Goal: Task Accomplishment & Management: Manage account settings

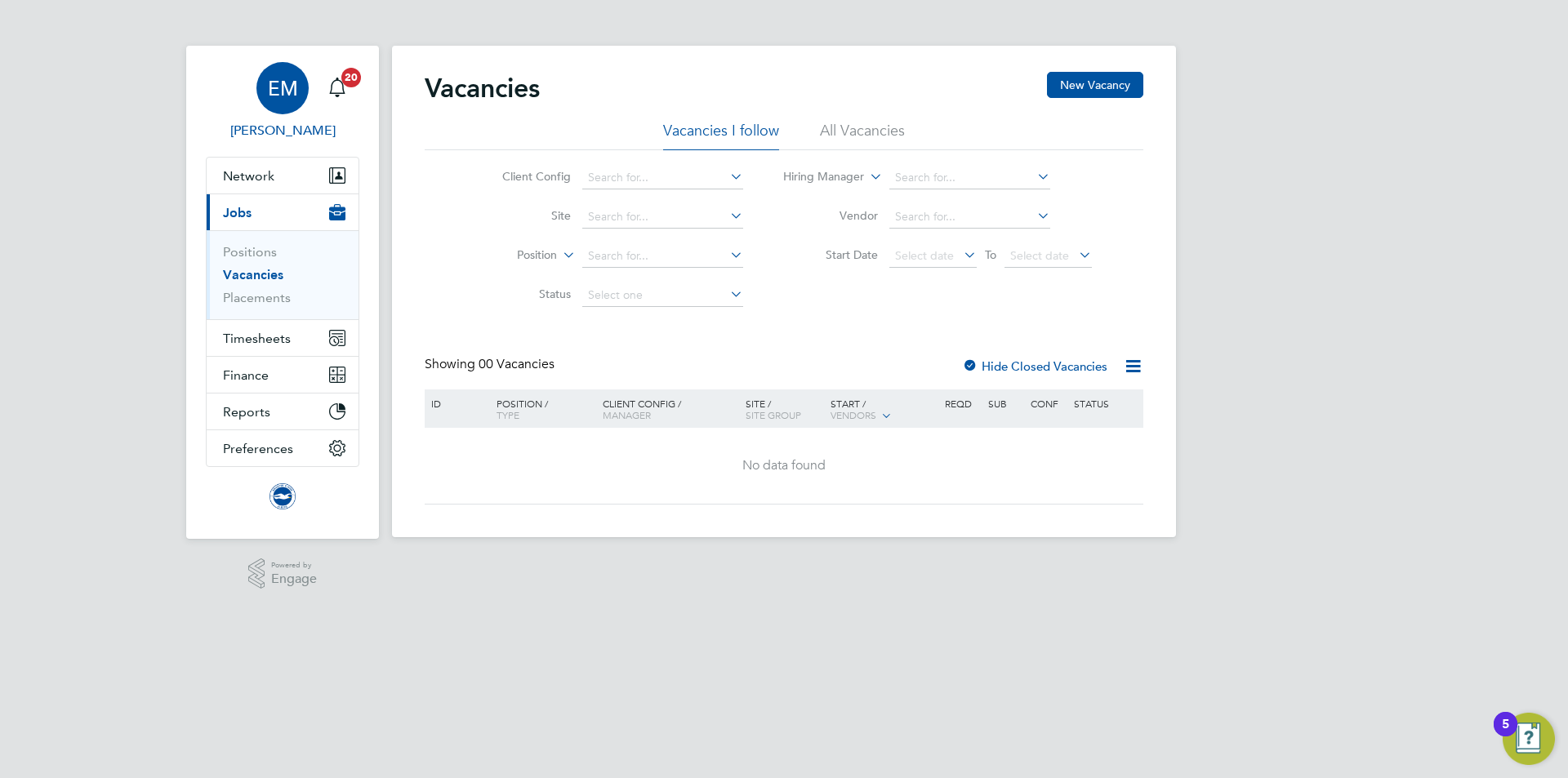
click at [296, 131] on span "Edyta Marchant" at bounding box center [283, 131] width 153 height 20
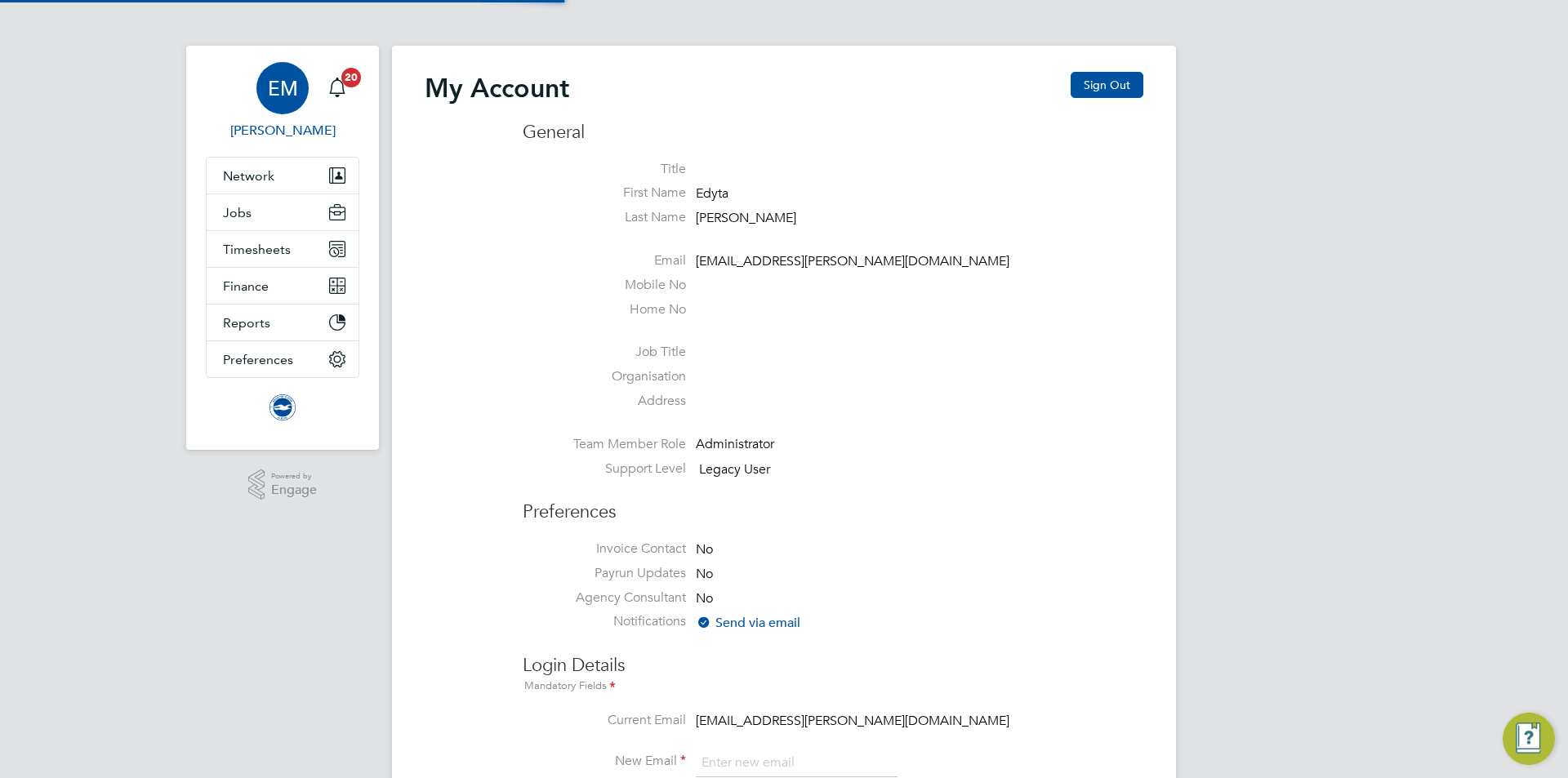
type input "[EMAIL_ADDRESS][PERSON_NAME][DOMAIN_NAME]"
click at [1104, 86] on button "Sign Out" at bounding box center [1107, 85] width 73 height 26
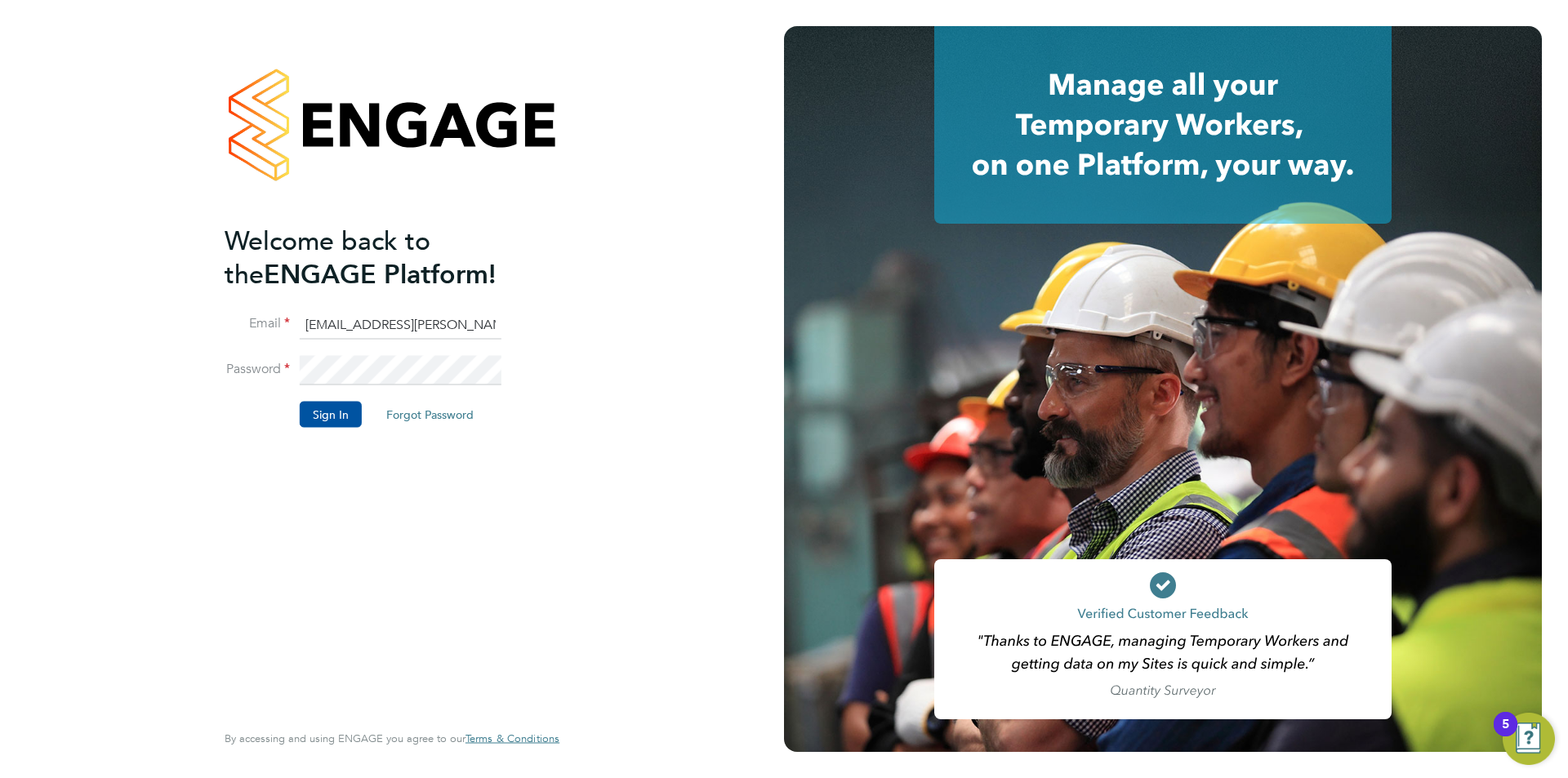
click at [362, 307] on ng-template "Welcome back to the ENGAGE Platform! Email edyta.marchant@brightonandhovealbion…" at bounding box center [384, 334] width 319 height 220
click at [366, 328] on input "[EMAIL_ADDRESS][PERSON_NAME][DOMAIN_NAME]" at bounding box center [401, 325] width 202 height 30
type input "edyta.marchant@bhafc.co.uk"
click at [313, 411] on button "Sign In" at bounding box center [330, 414] width 62 height 26
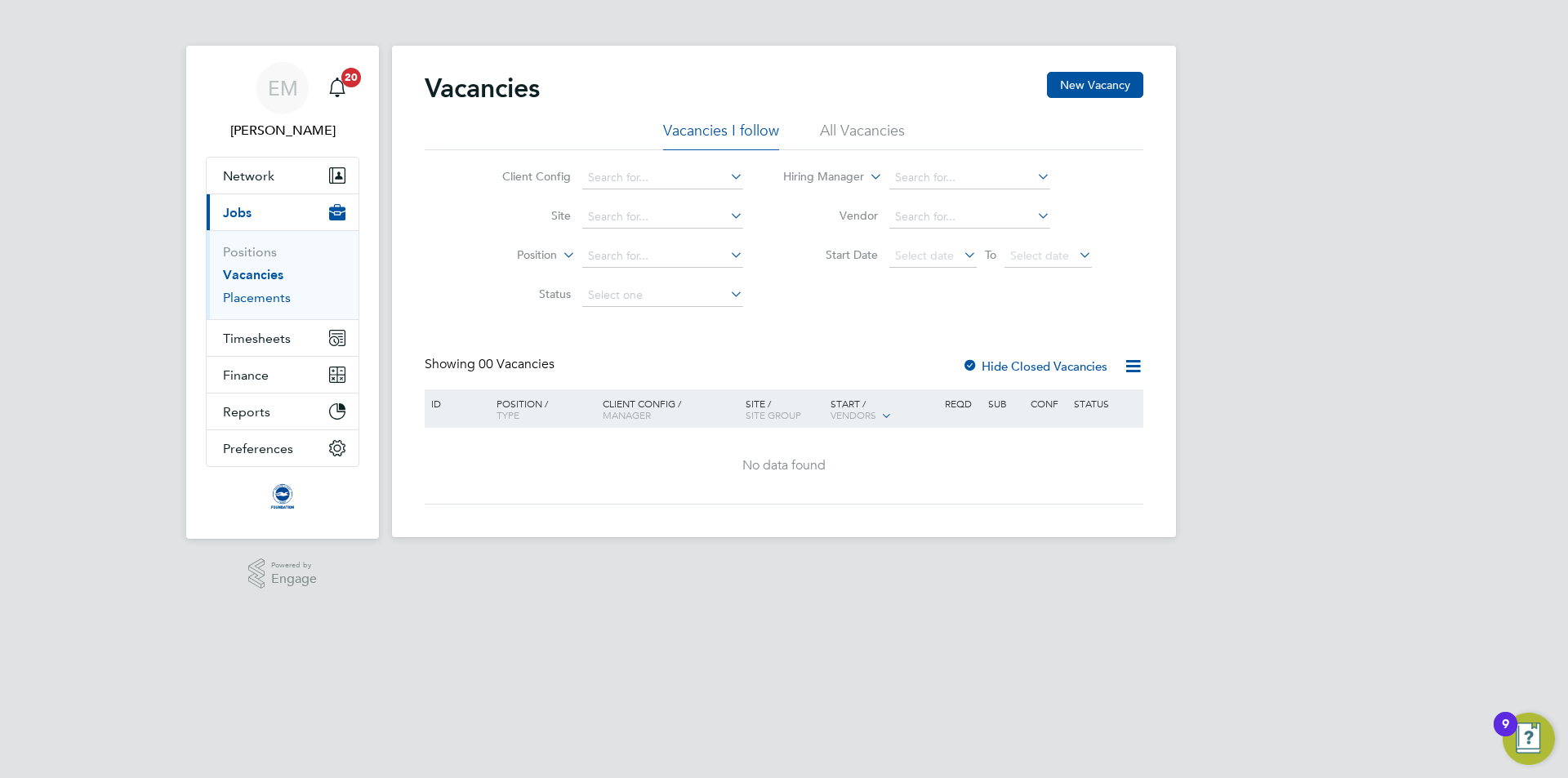
click at [241, 302] on link "Placements" at bounding box center [256, 297] width 68 height 15
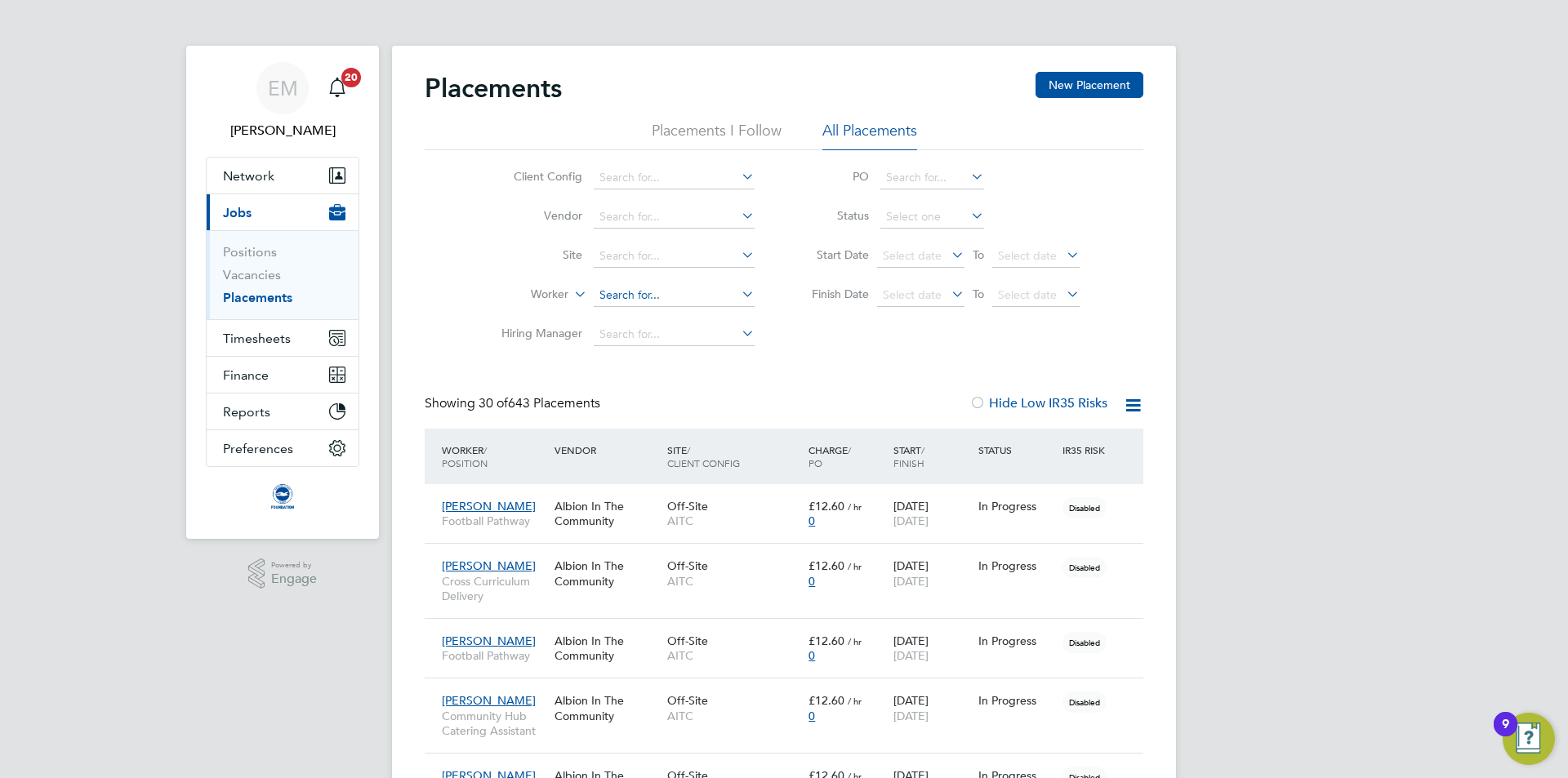
click at [623, 290] on input at bounding box center [674, 295] width 161 height 23
click at [621, 337] on li "Juli e Impey" at bounding box center [674, 340] width 162 height 22
type input "Julie Impey"
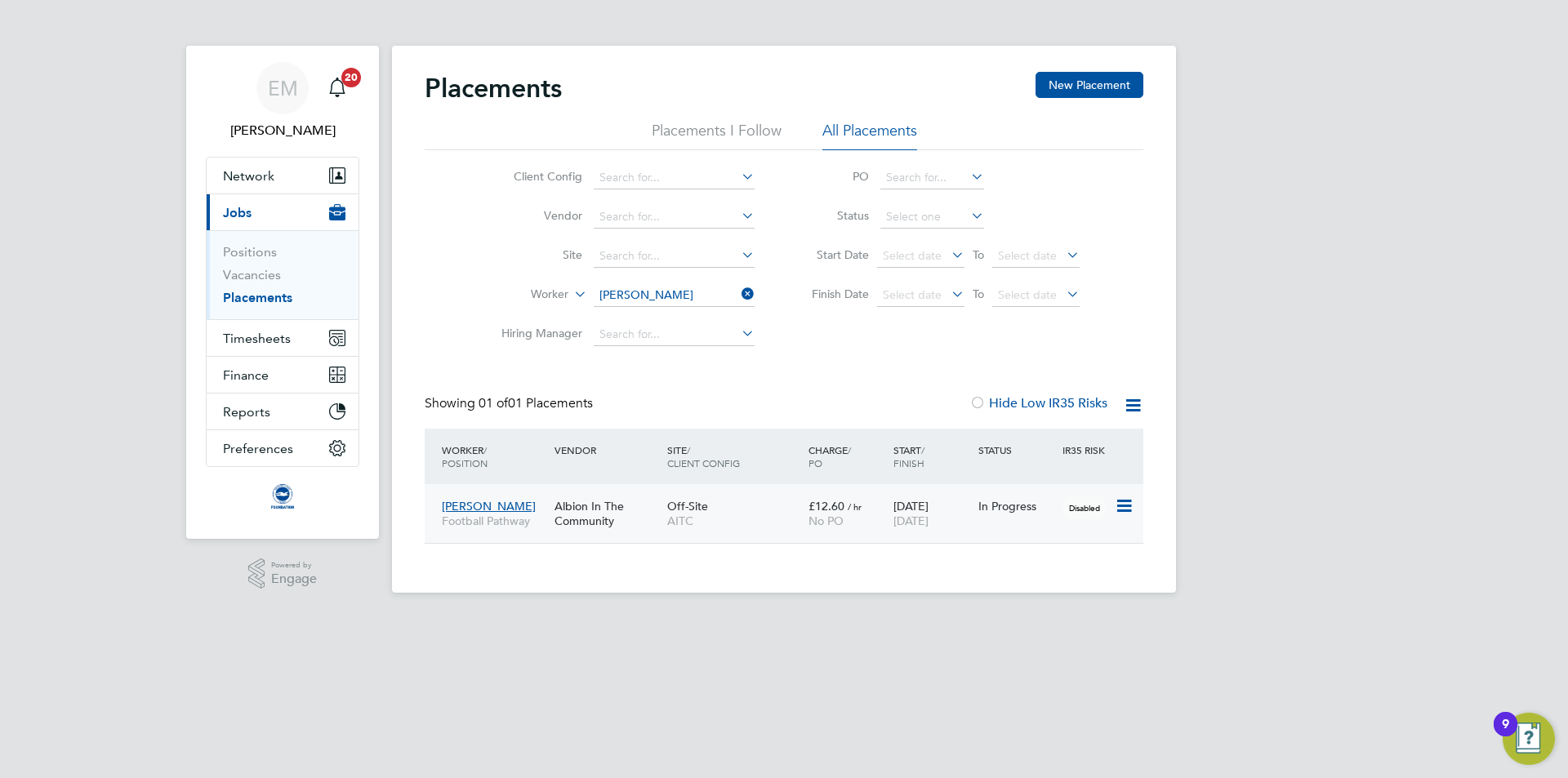
click at [775, 522] on span "AITC" at bounding box center [734, 521] width 134 height 14
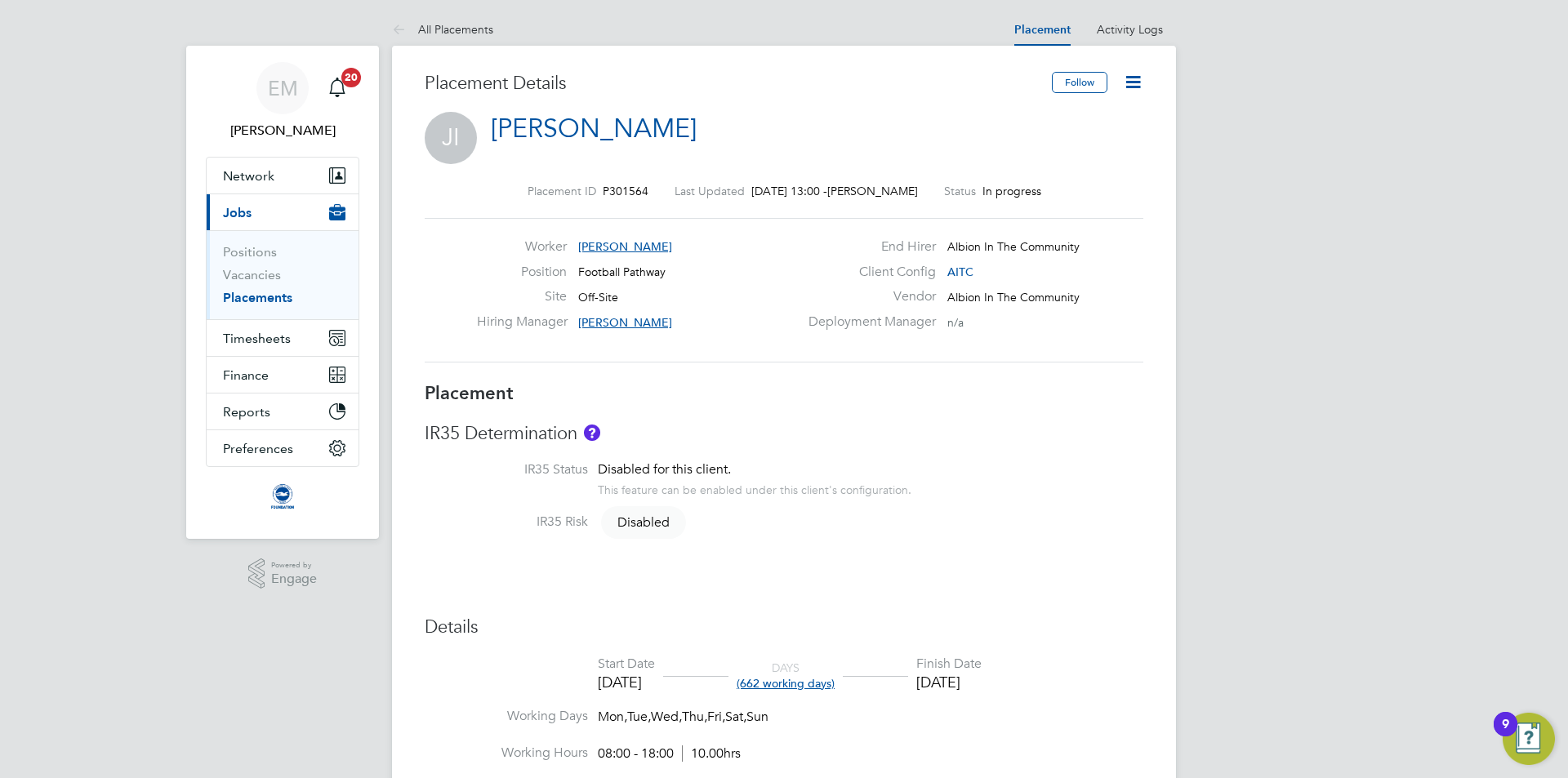
click at [1136, 88] on icon at bounding box center [1133, 82] width 21 height 21
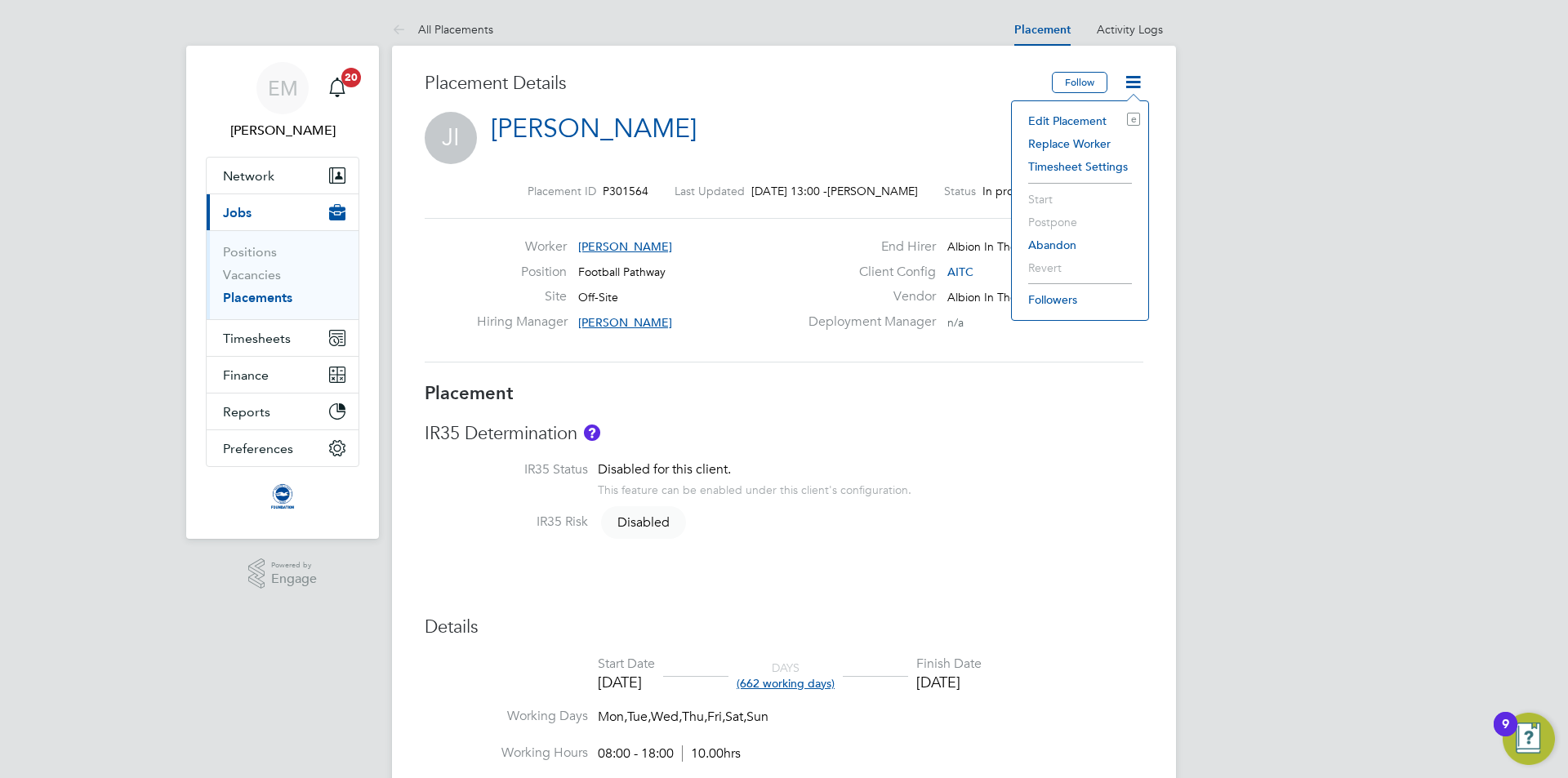
click at [1070, 121] on li "Edit Placement e" at bounding box center [1080, 120] width 120 height 23
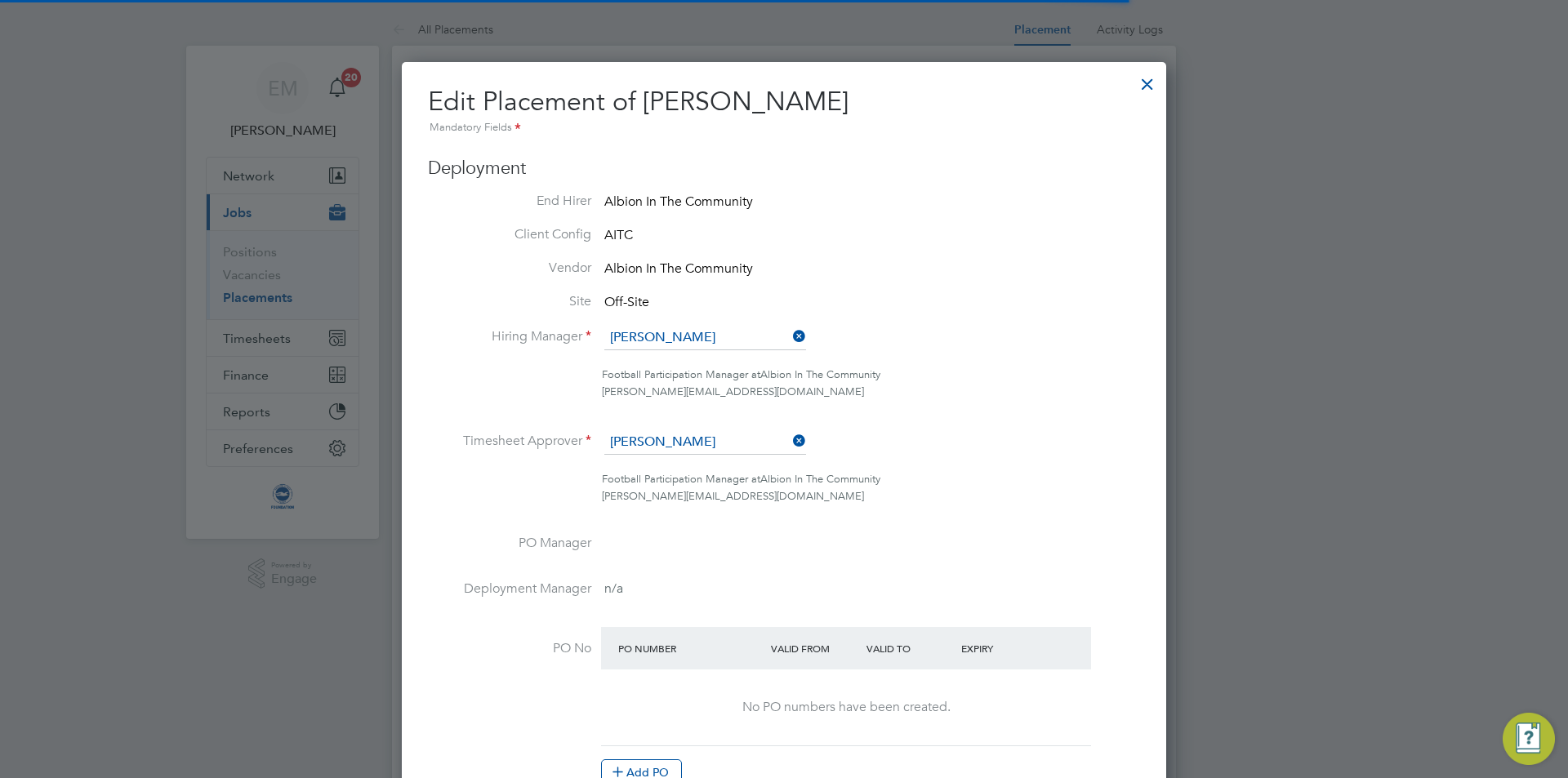
scroll to position [1860, 765]
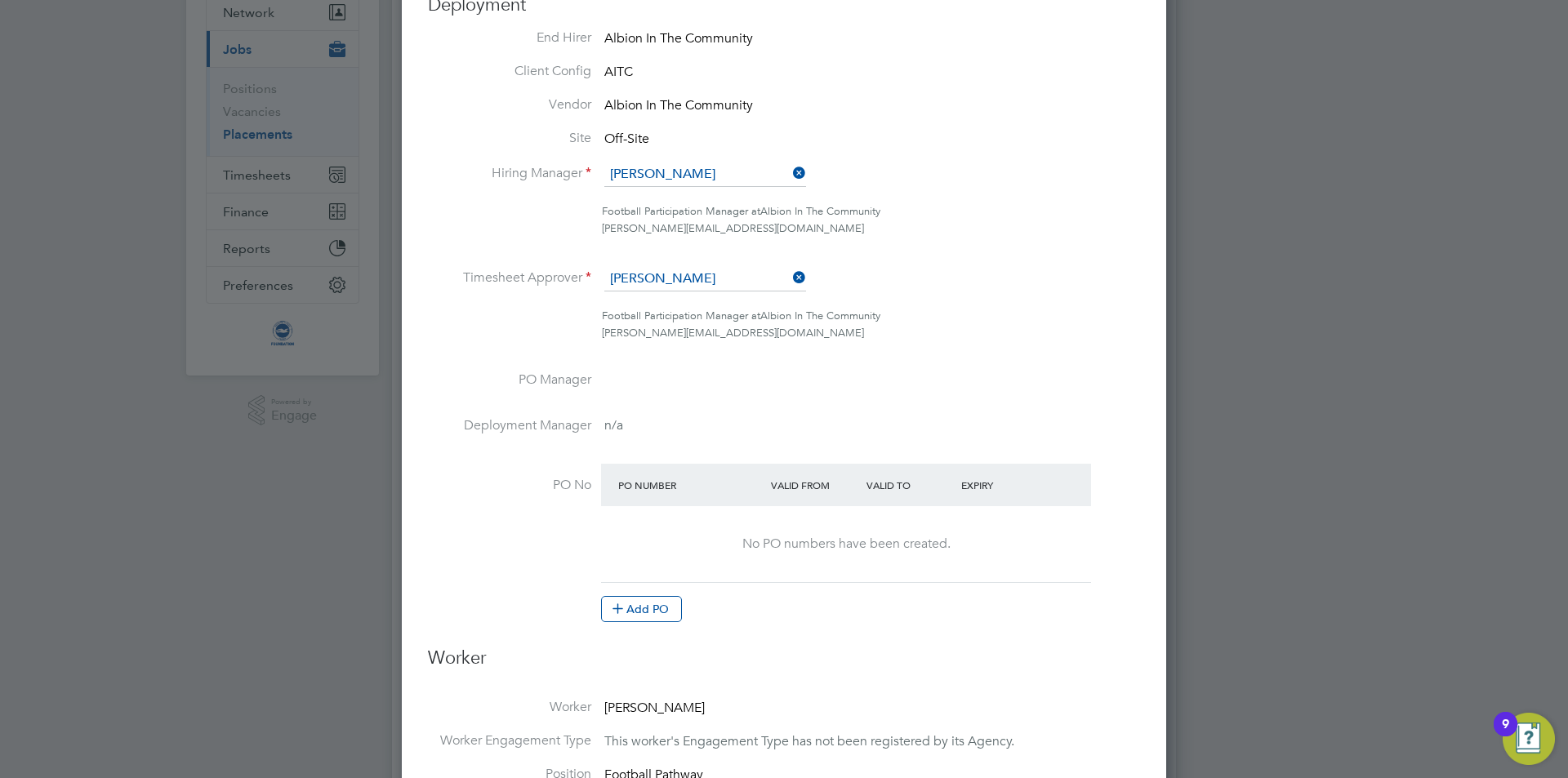
click at [643, 594] on at-purchase-order-table "PO Number Valid From Valid To Expiry No PO numbers have been created. Add PO" at bounding box center [846, 543] width 490 height 159
click at [642, 621] on button "Add PO" at bounding box center [642, 609] width 81 height 26
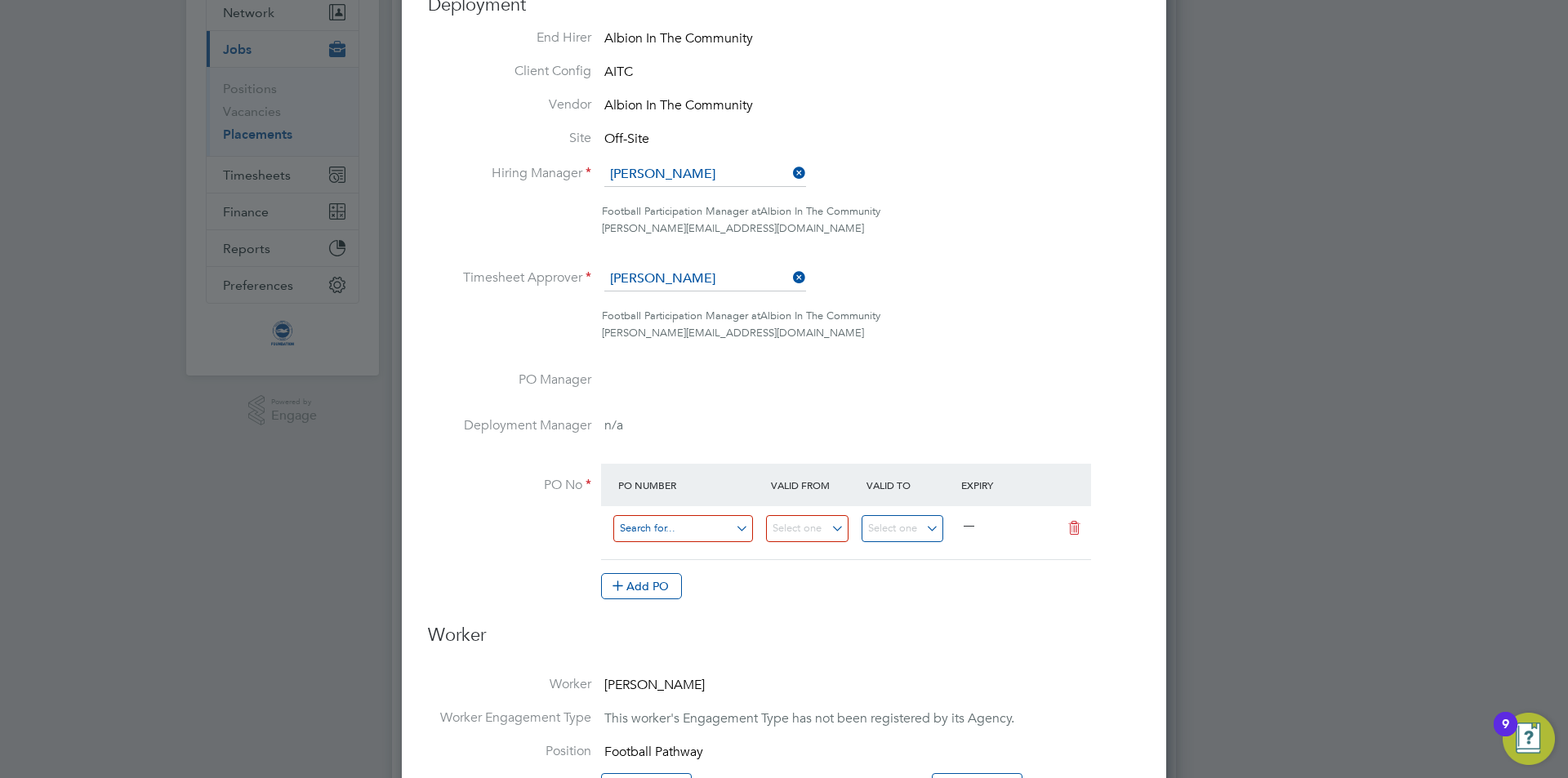
click at [646, 537] on input at bounding box center [683, 529] width 140 height 27
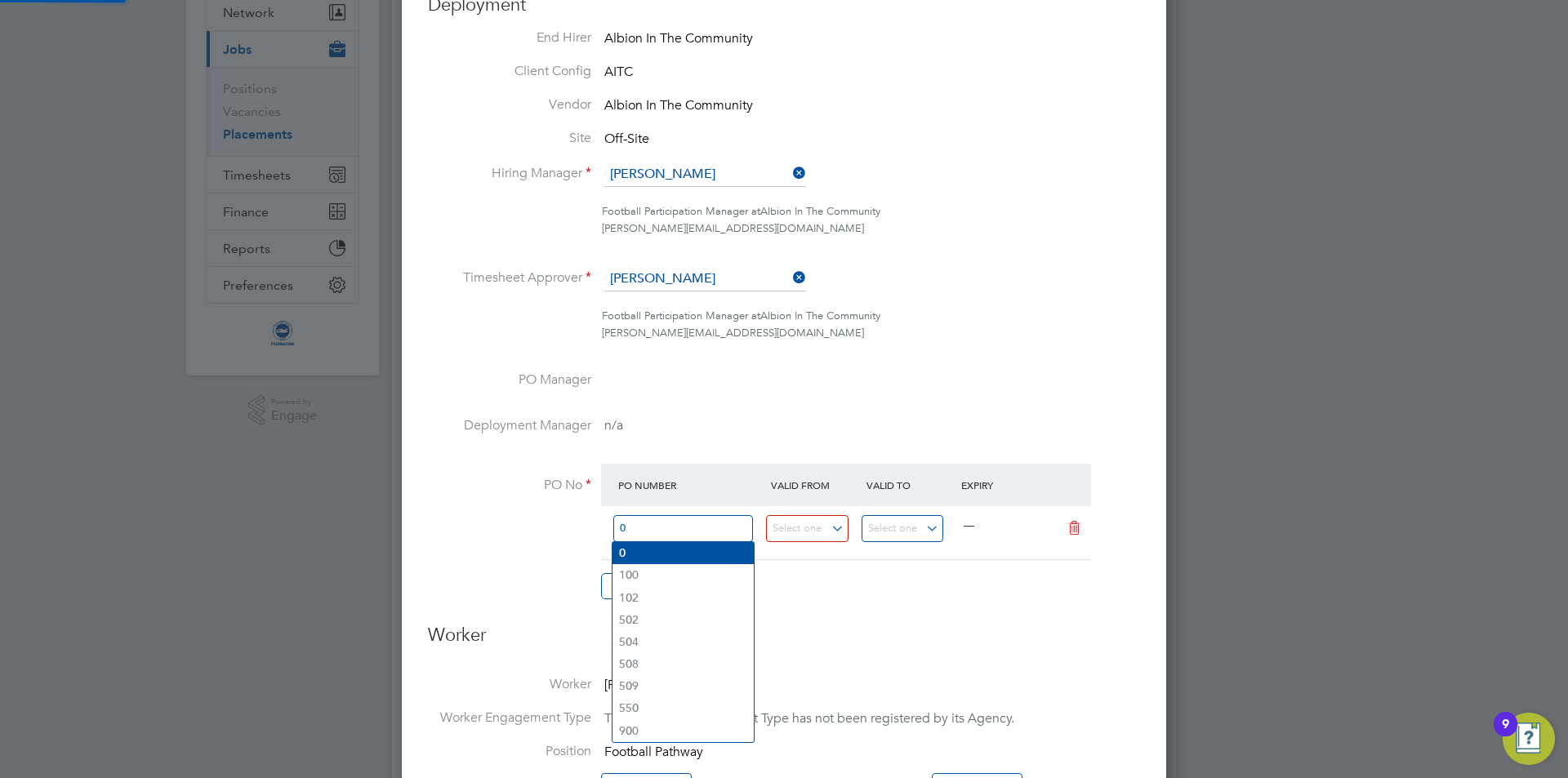
type input "0"
click at [632, 558] on li "0" at bounding box center [683, 553] width 142 height 22
type input "[DATE]"
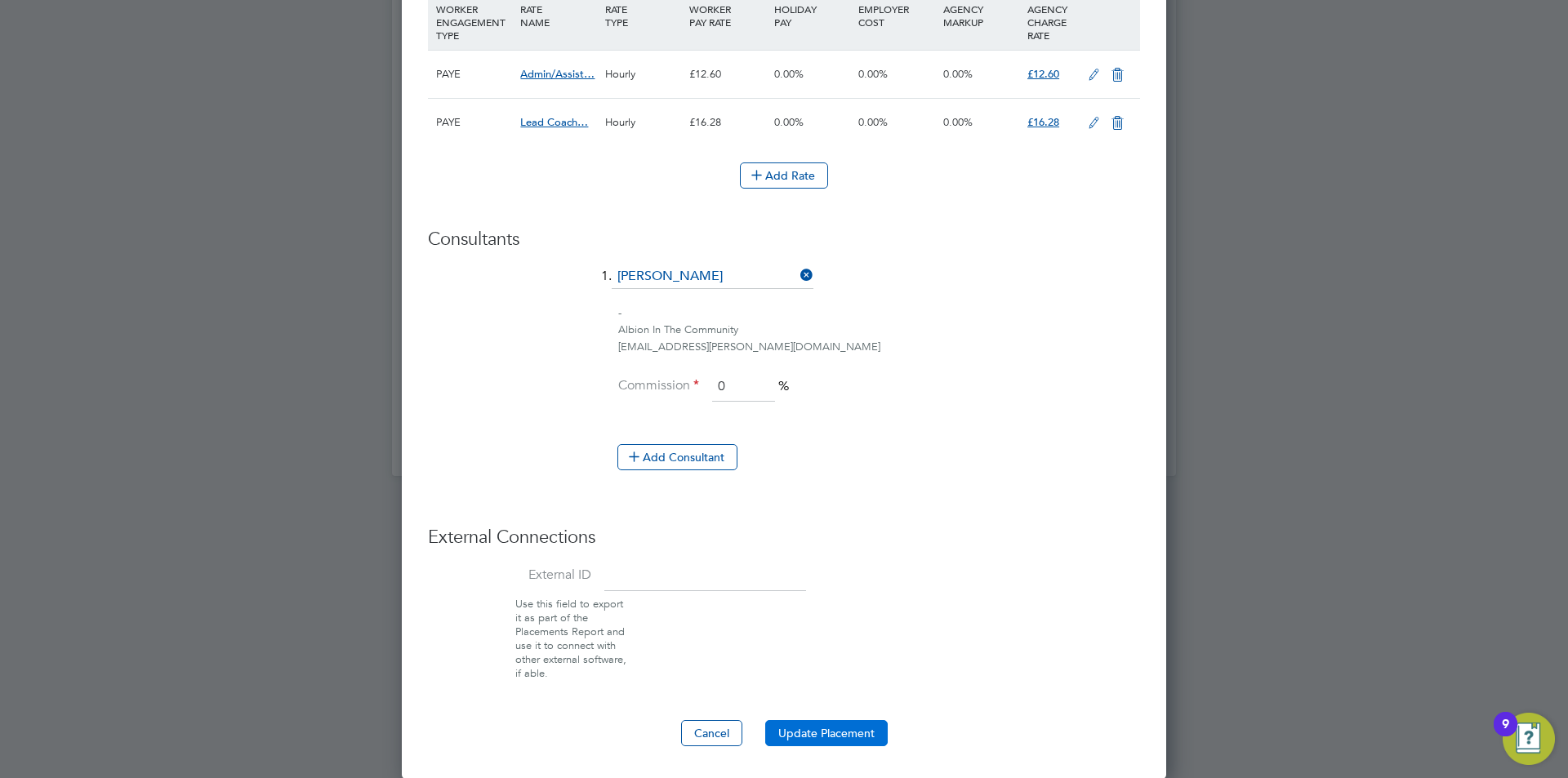
click at [812, 728] on button "Update Placement" at bounding box center [827, 733] width 123 height 26
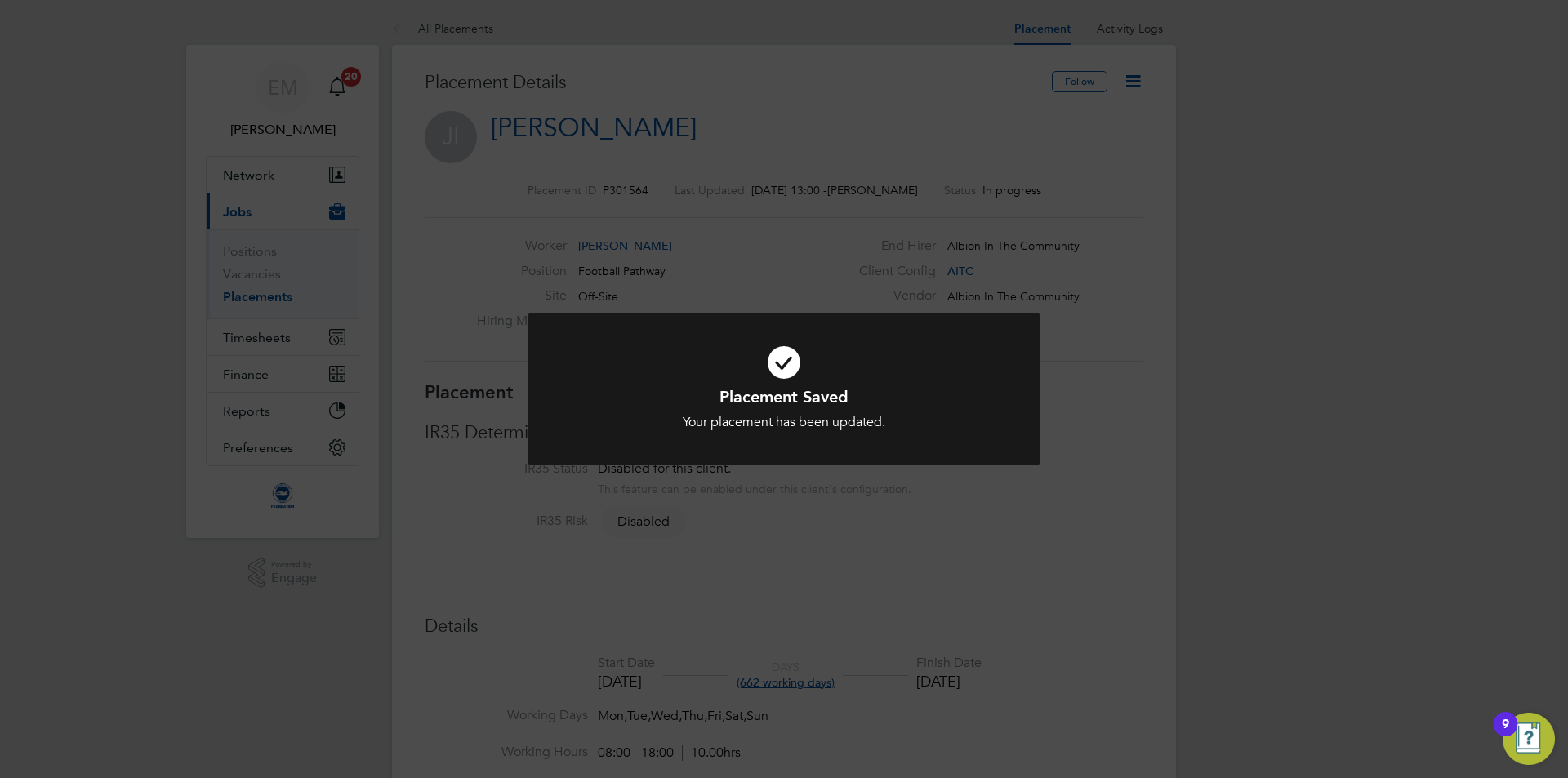
click at [877, 78] on div "Placement Saved Your placement has been updated. Cancel Okay" at bounding box center [784, 389] width 1568 height 778
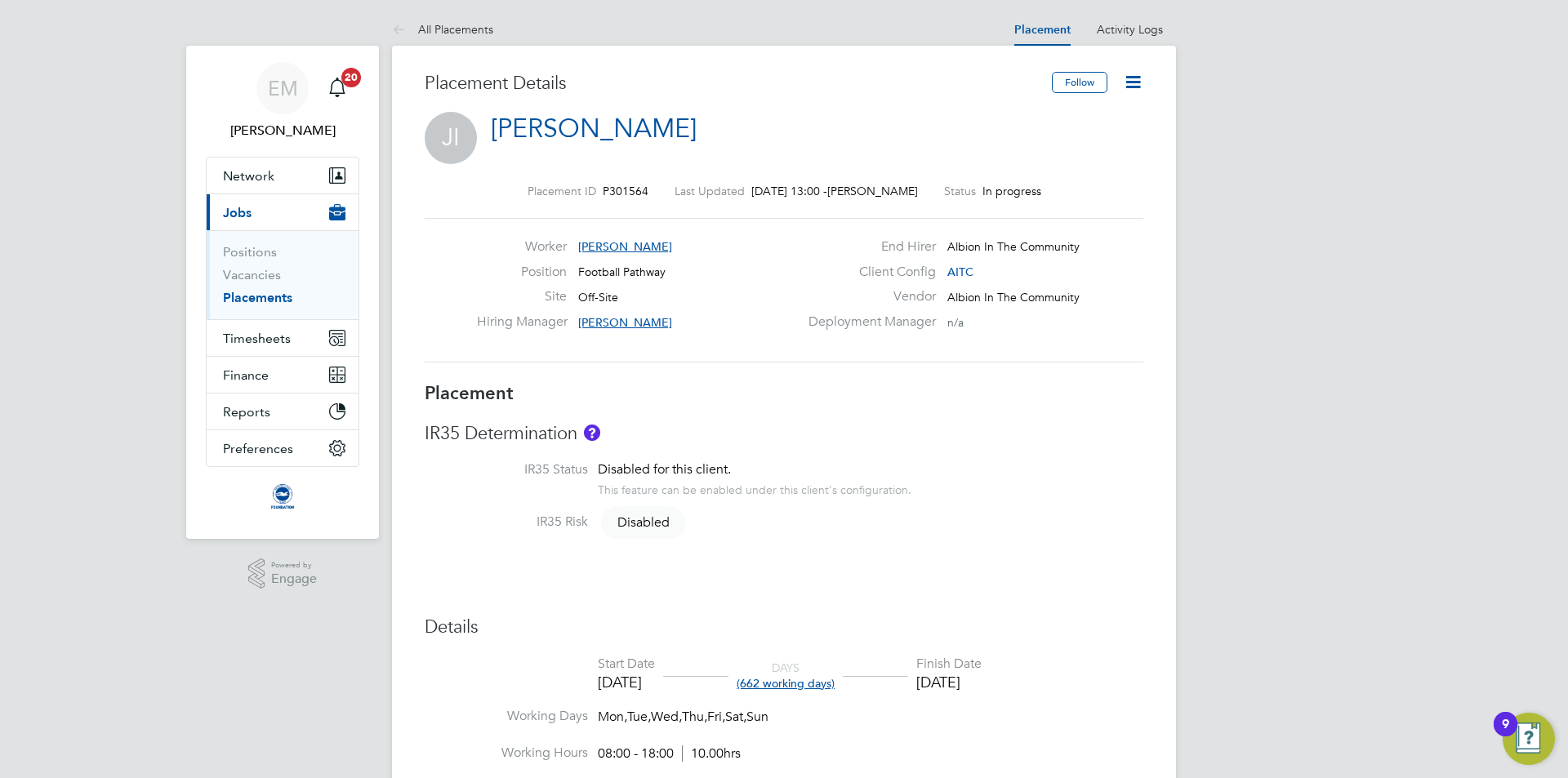
click at [1141, 83] on icon at bounding box center [1133, 82] width 21 height 21
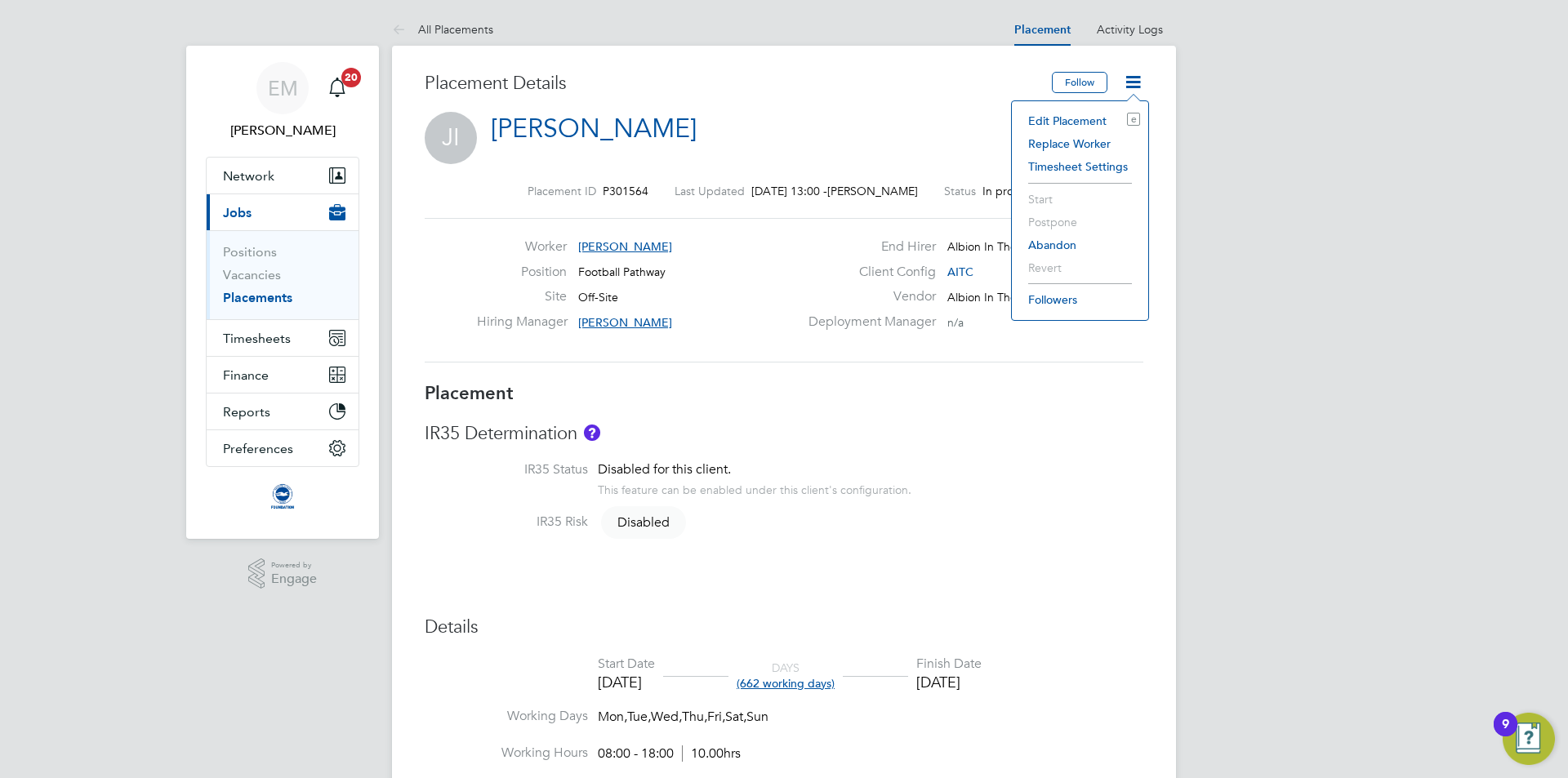
click at [1058, 116] on li "Edit Placement e" at bounding box center [1080, 120] width 120 height 23
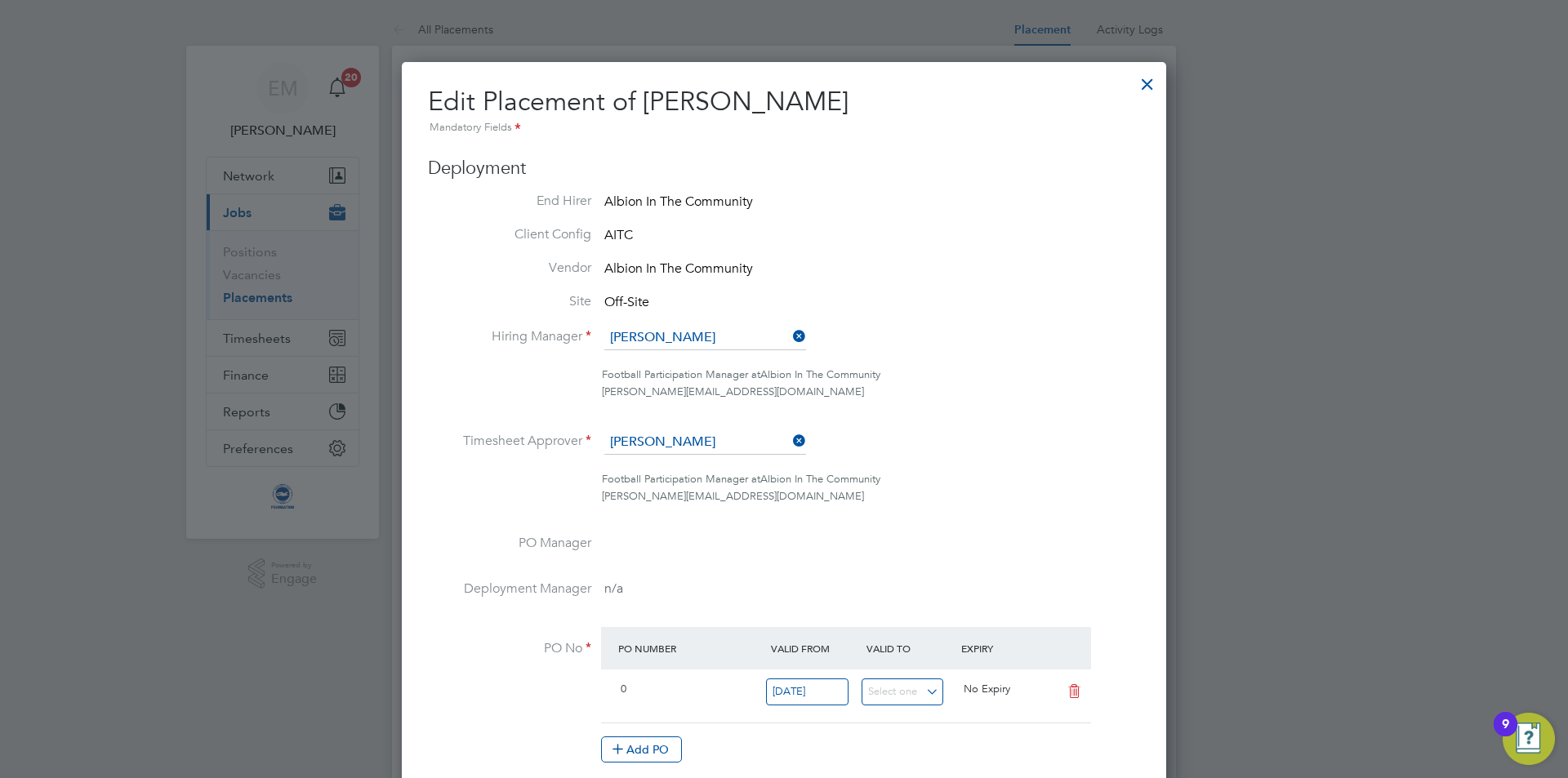
click at [1155, 81] on div at bounding box center [1147, 79] width 30 height 30
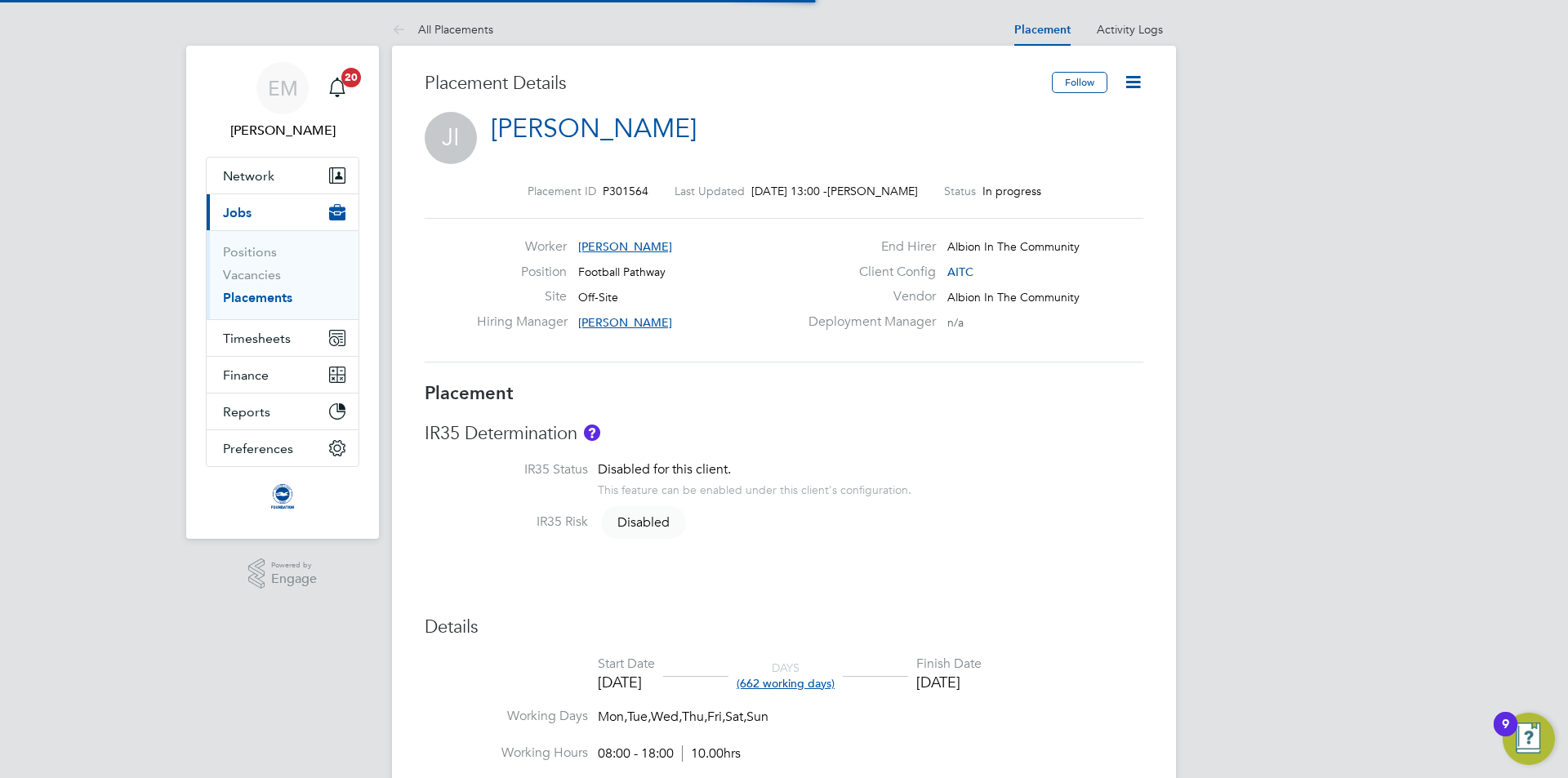
click at [1140, 75] on icon at bounding box center [1133, 82] width 21 height 21
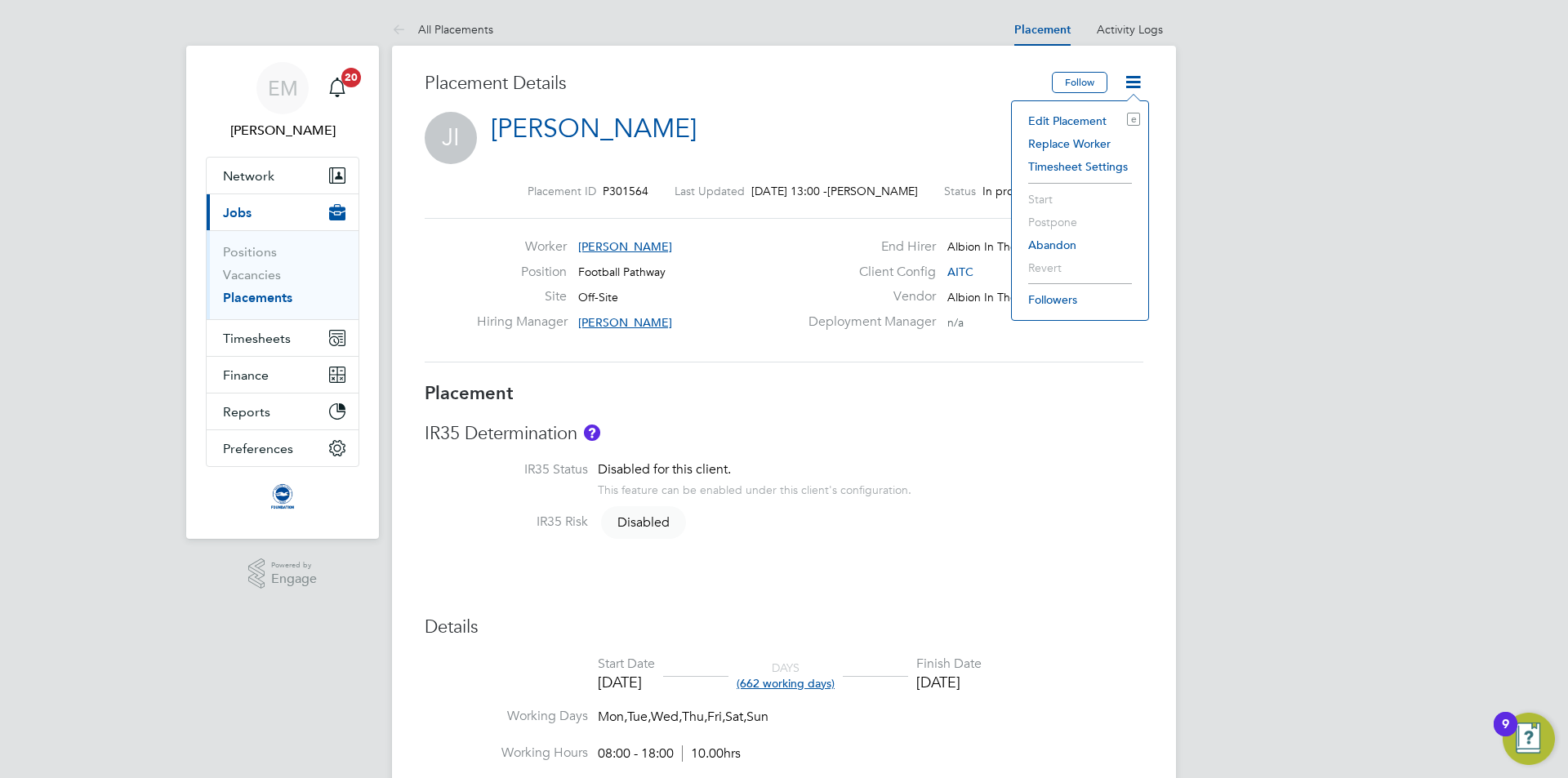
click at [892, 107] on div "Placement Details" at bounding box center [732, 92] width 615 height 40
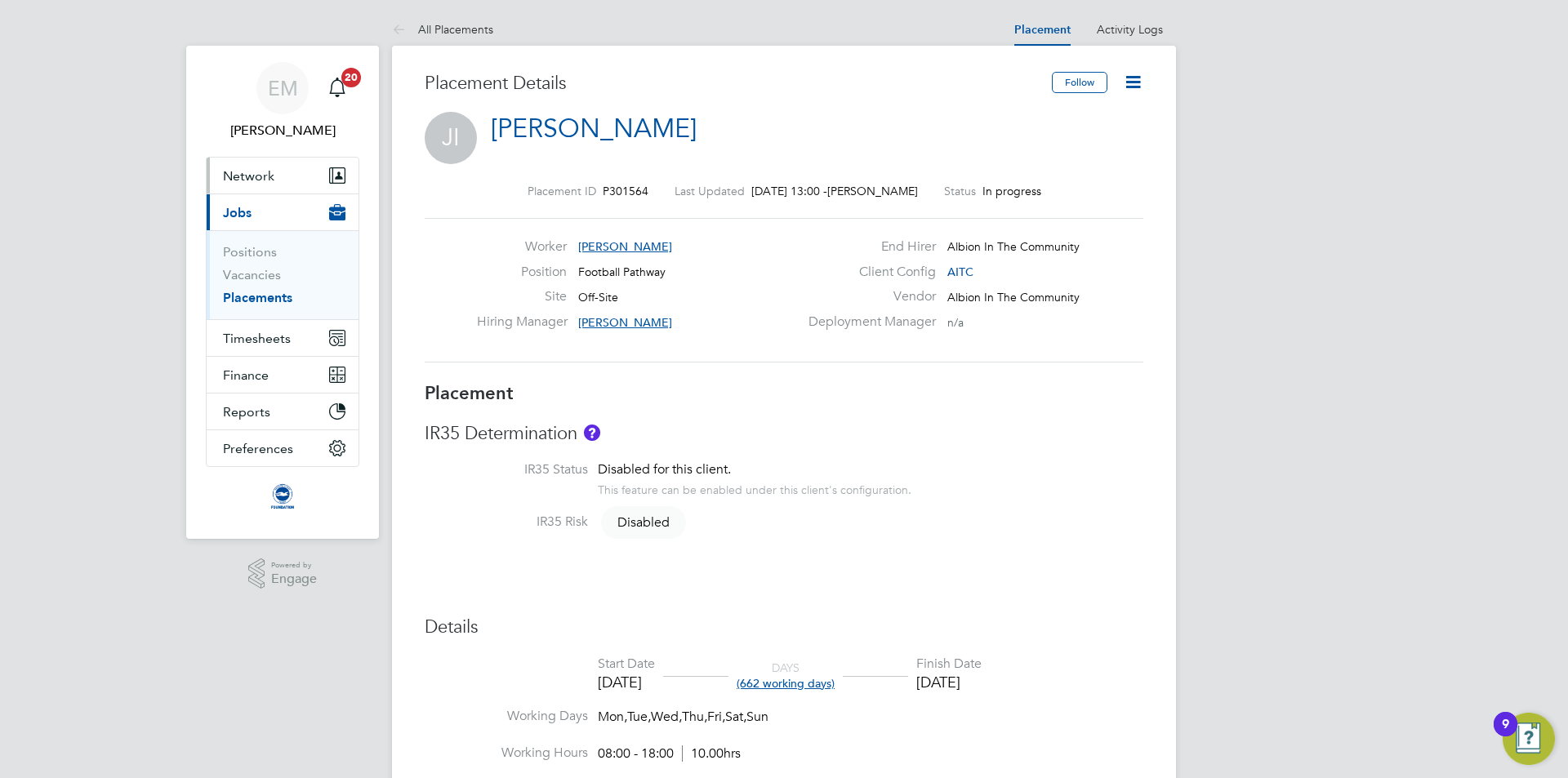
click at [269, 176] on span "Network" at bounding box center [248, 175] width 51 height 15
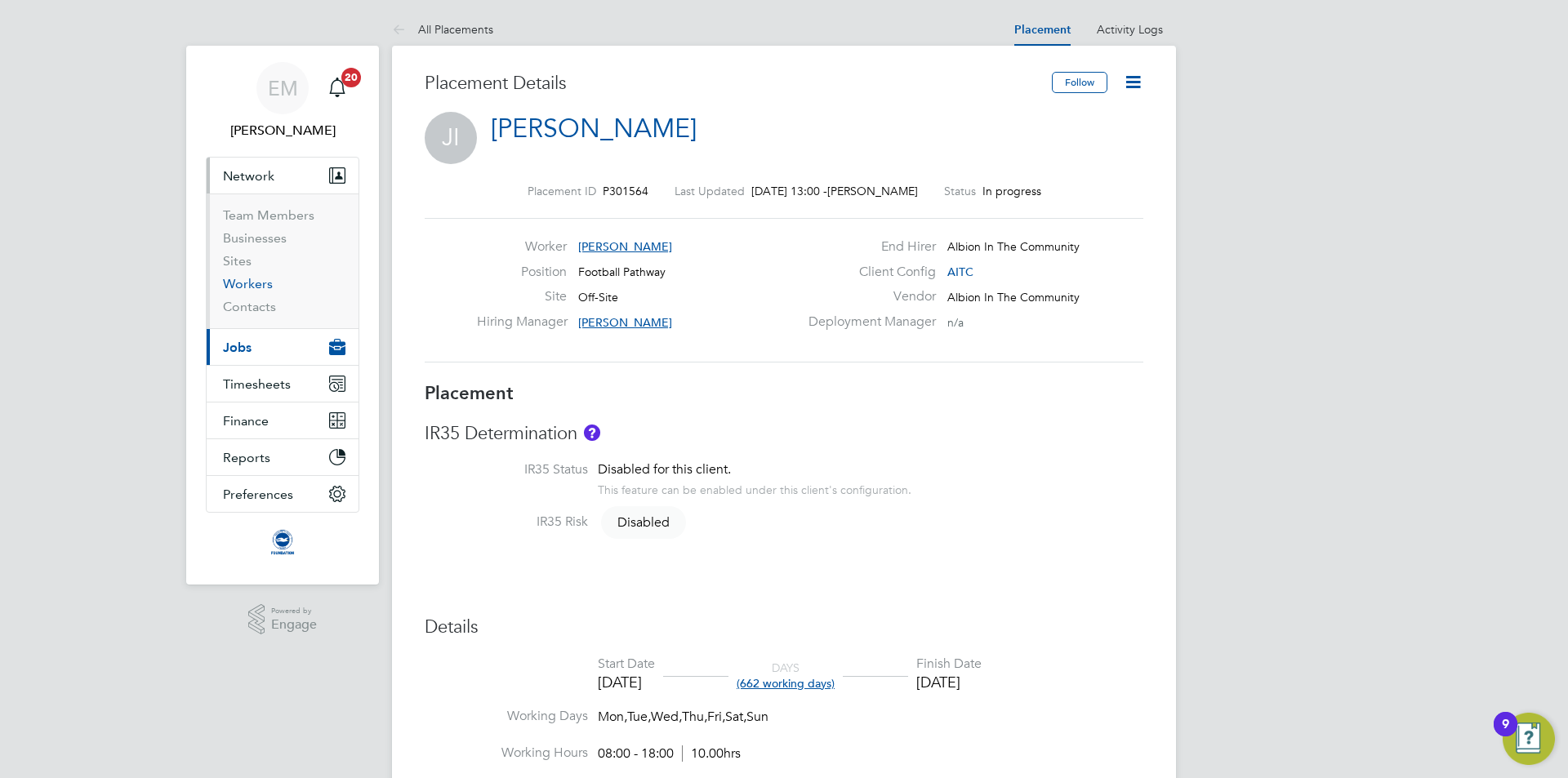
click at [255, 278] on link "Workers" at bounding box center [247, 283] width 50 height 15
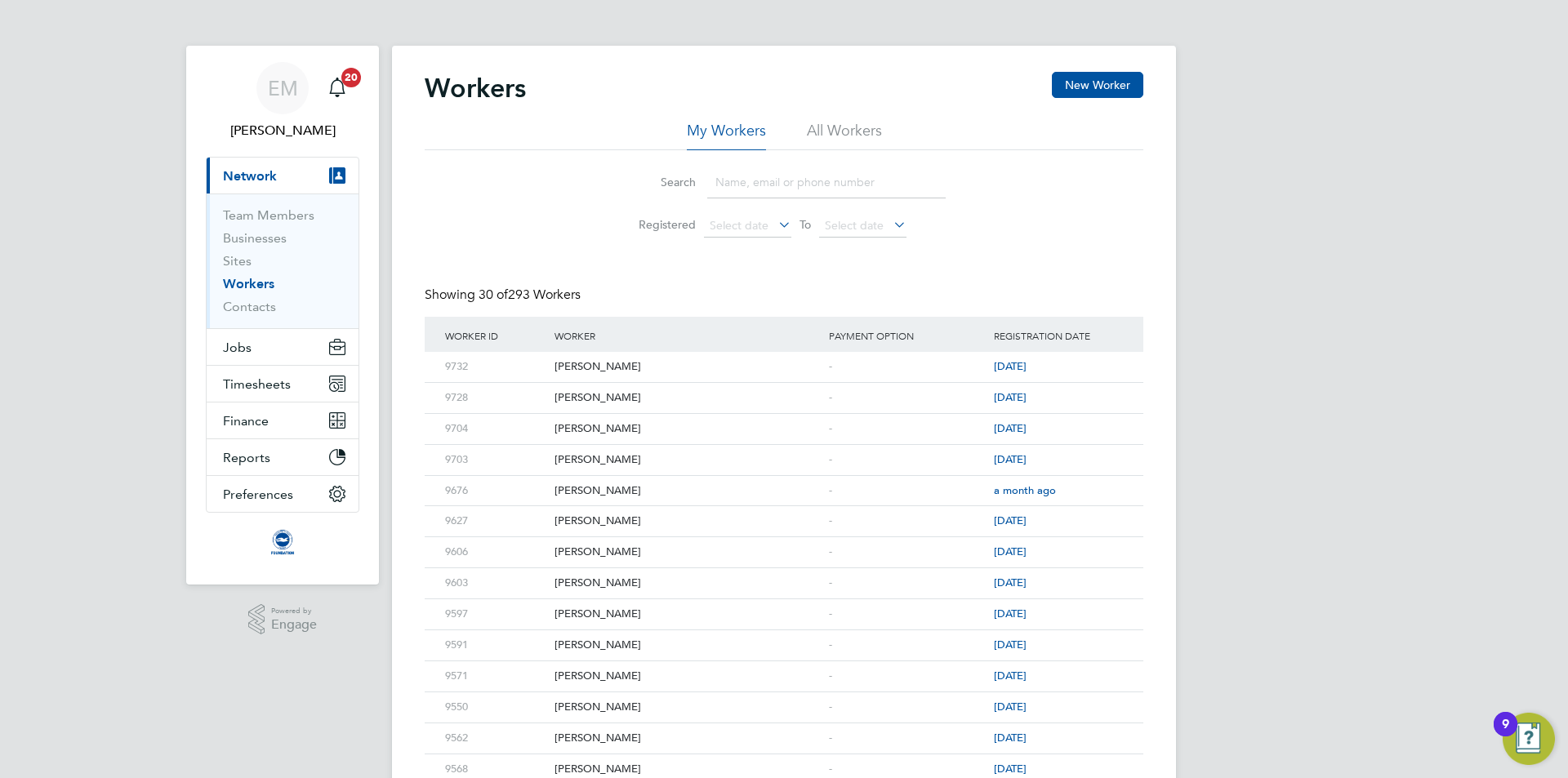
click at [858, 119] on div "Workers New Worker" at bounding box center [784, 97] width 719 height 49
click at [864, 123] on li "All Workers" at bounding box center [844, 135] width 75 height 30
click at [780, 171] on input at bounding box center [827, 182] width 238 height 32
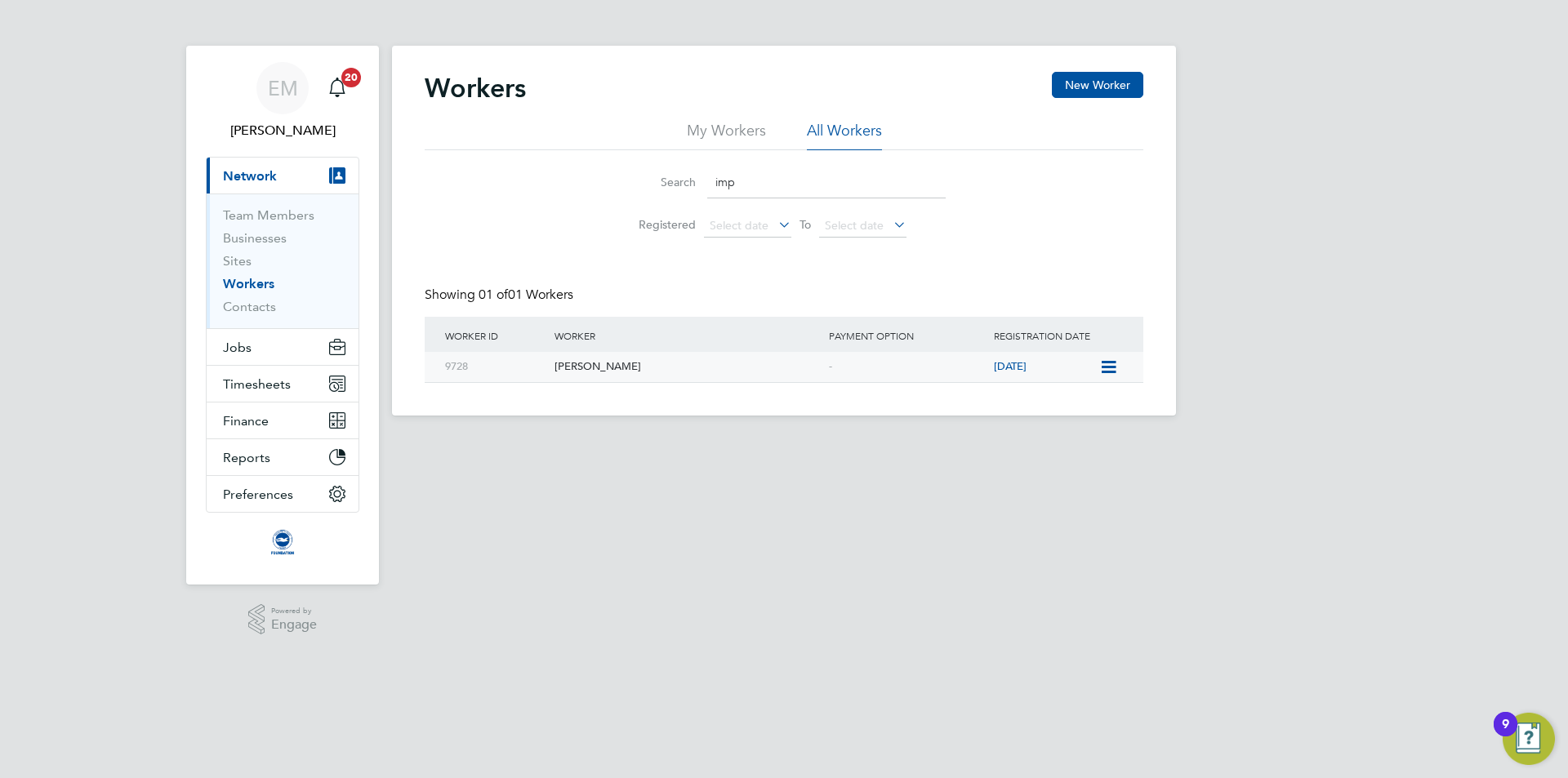
type input "imp"
click at [1104, 369] on icon at bounding box center [1108, 367] width 16 height 20
click at [1037, 410] on li "Invite Worker" at bounding box center [1071, 404] width 90 height 23
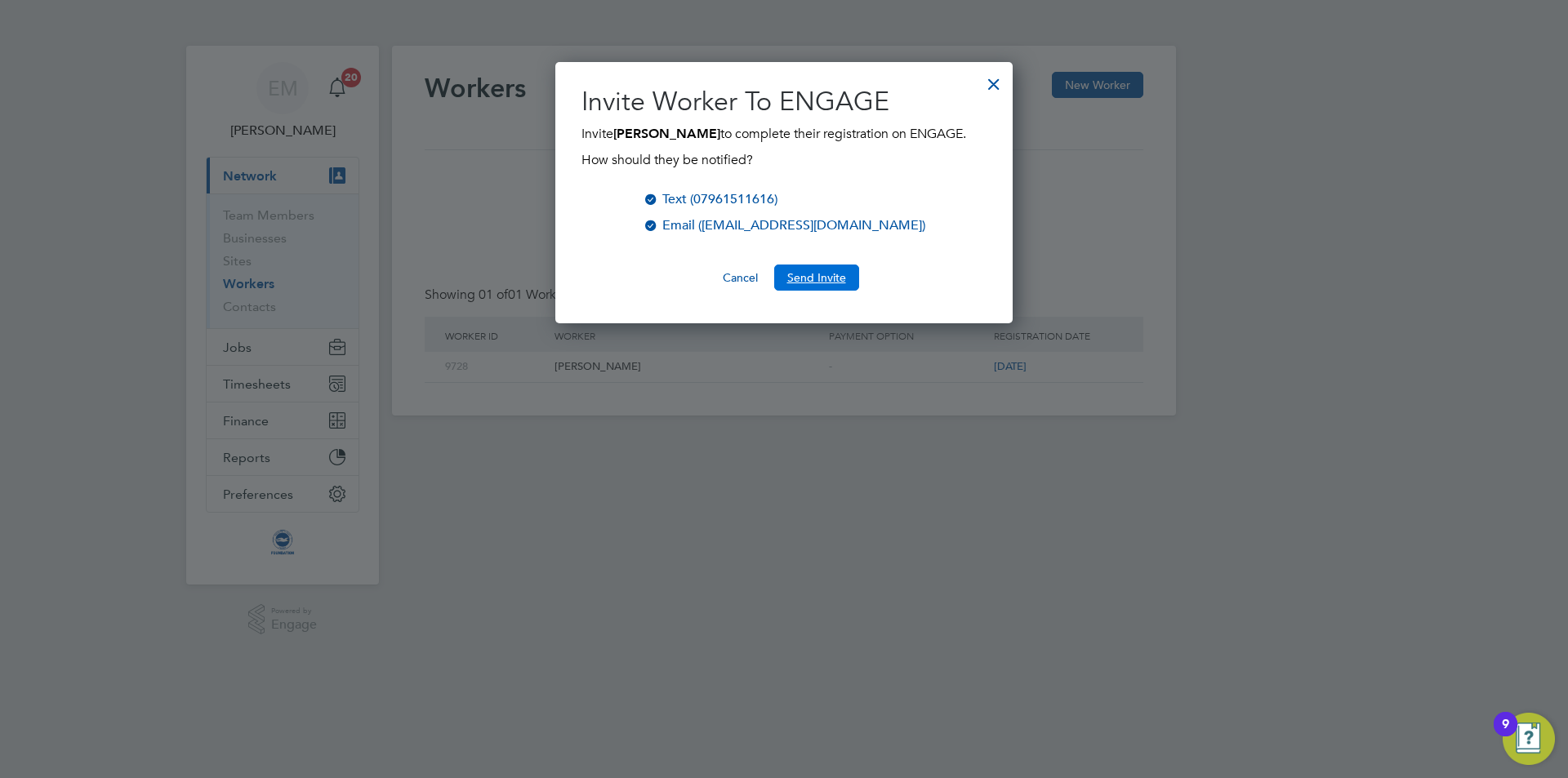
click at [814, 277] on button "Send Invite" at bounding box center [817, 277] width 85 height 26
